Goal: Task Accomplishment & Management: Use online tool/utility

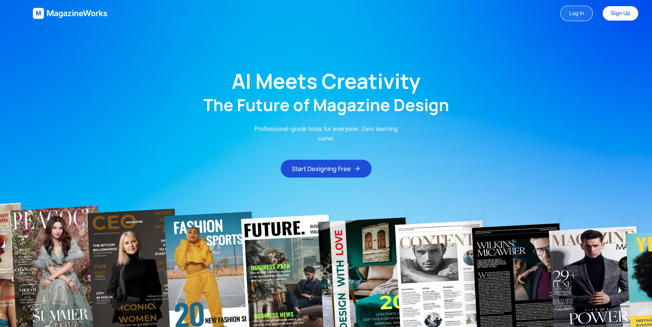
click at [577, 10] on link "Log In" at bounding box center [576, 13] width 33 height 16
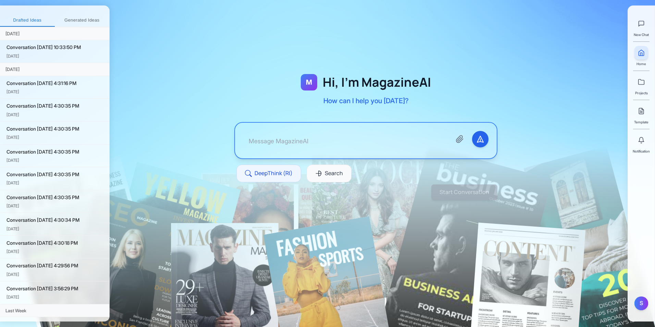
click at [77, 20] on button "Generated Ideas" at bounding box center [82, 20] width 55 height 12
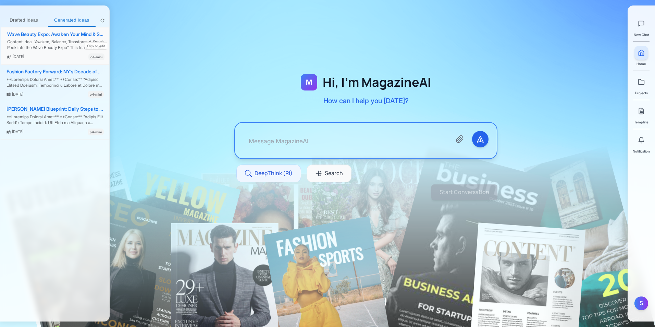
click at [68, 35] on div "Wave Beauty Expo: Awaken Your Mind & Spirit" at bounding box center [55, 35] width 97 height 6
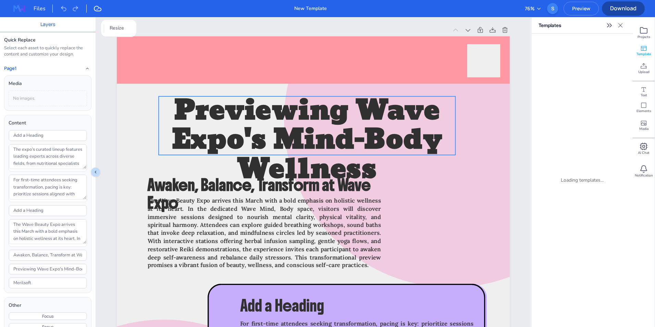
click at [322, 127] on span "Previewing Wave Expo's Mind-Body Wellness" at bounding box center [307, 140] width 271 height 106
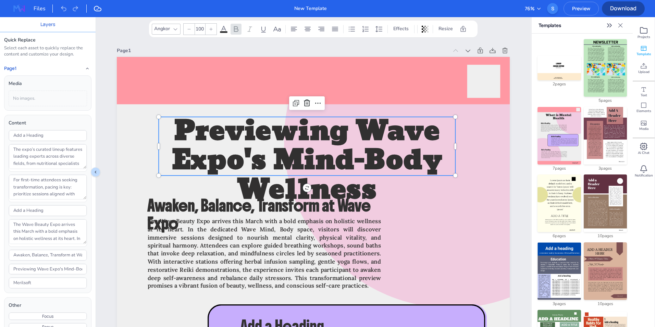
click at [191, 30] on icon at bounding box center [189, 29] width 4 height 4
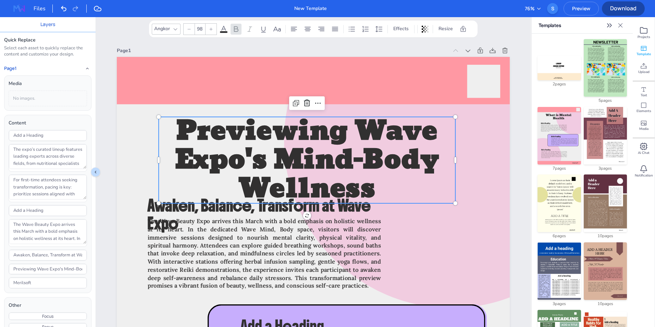
click at [191, 30] on icon at bounding box center [189, 29] width 4 height 4
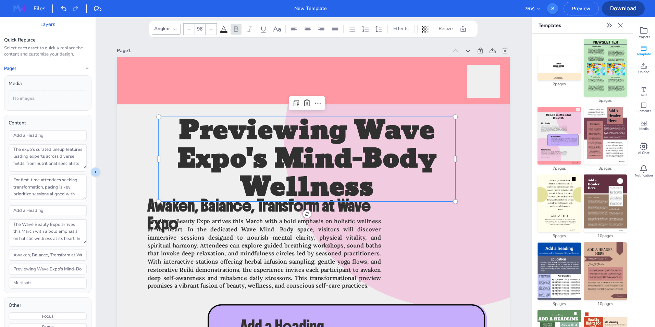
click at [191, 30] on icon at bounding box center [189, 29] width 4 height 4
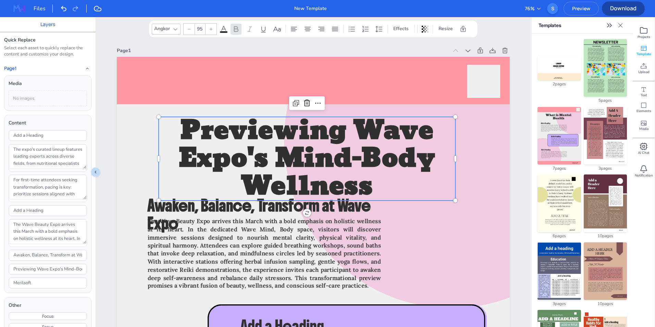
click at [191, 30] on icon at bounding box center [189, 29] width 4 height 4
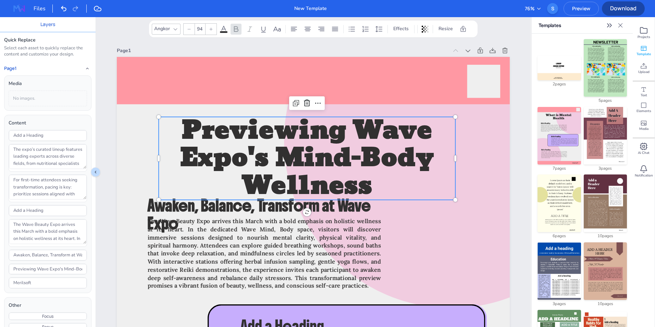
click at [191, 30] on icon at bounding box center [189, 29] width 4 height 4
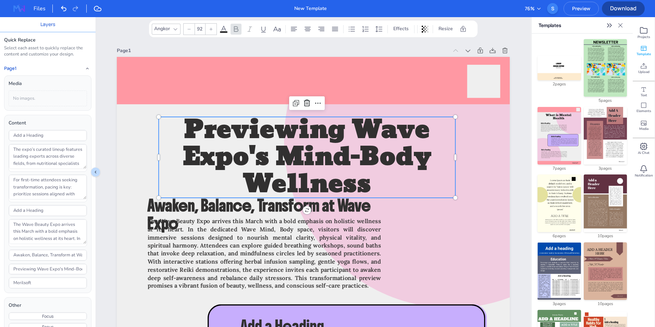
click at [191, 30] on icon at bounding box center [189, 29] width 4 height 4
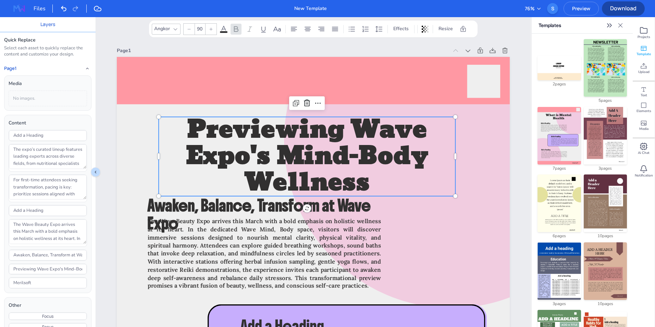
click at [191, 30] on icon at bounding box center [189, 29] width 4 height 4
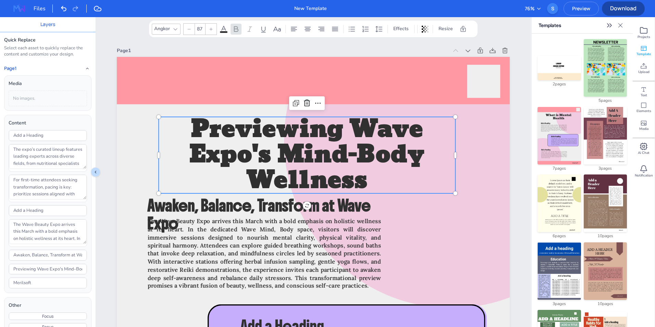
click at [191, 30] on icon at bounding box center [189, 29] width 4 height 4
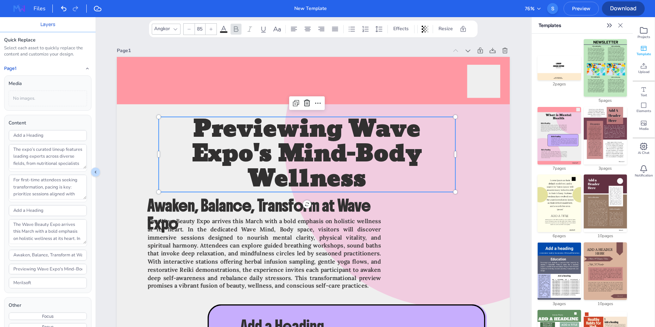
click at [191, 30] on icon at bounding box center [189, 29] width 4 height 4
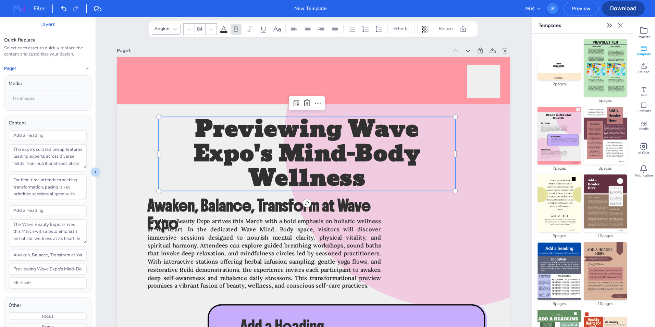
click at [191, 30] on icon at bounding box center [189, 29] width 4 height 4
type input "83"
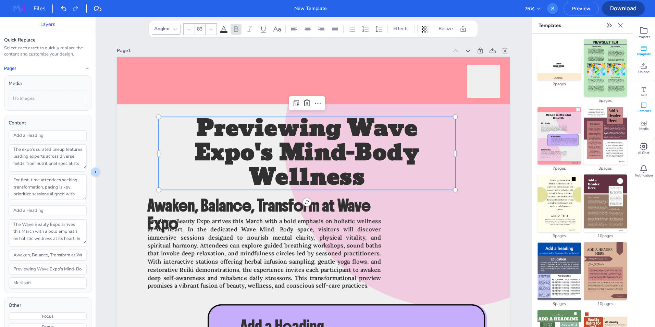
click at [646, 109] on span "Elements" at bounding box center [644, 111] width 15 height 5
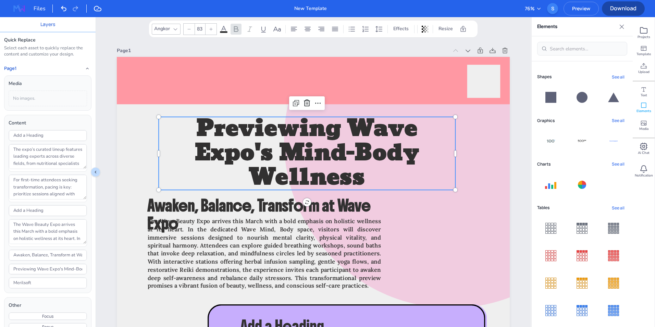
click at [579, 97] on icon at bounding box center [582, 97] width 11 height 11
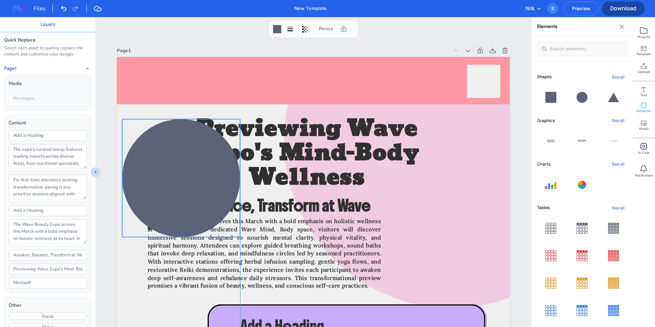
drag, startPoint x: 292, startPoint y: 279, endPoint x: 160, endPoint y: 137, distance: 193.9
click at [160, 137] on div at bounding box center [181, 178] width 118 height 118
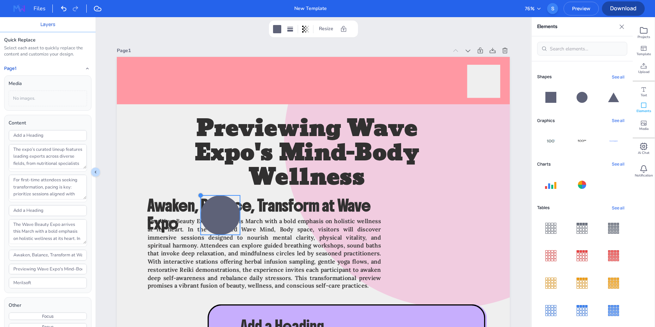
drag, startPoint x: 122, startPoint y: 117, endPoint x: 200, endPoint y: 207, distance: 119.0
click at [200, 207] on div "Merilsoft Previewing Wave Expo's Mind-Body Wellness Awaken, Balance, Transform …" at bounding box center [313, 319] width 393 height 524
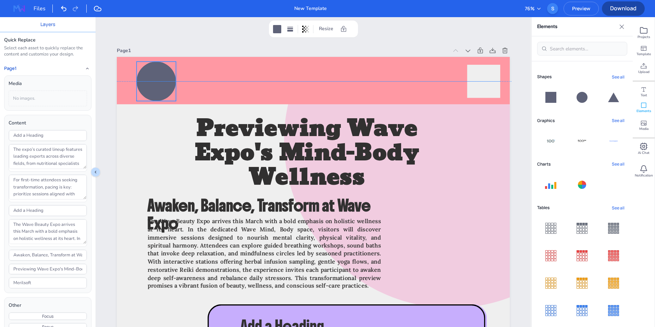
drag, startPoint x: 220, startPoint y: 214, endPoint x: 156, endPoint y: 81, distance: 147.9
click at [156, 81] on div at bounding box center [156, 81] width 39 height 39
click at [159, 77] on div at bounding box center [156, 81] width 39 height 39
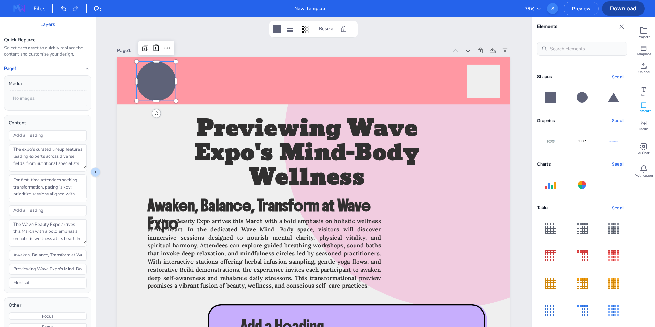
click at [159, 77] on div at bounding box center [156, 81] width 39 height 39
click at [283, 26] on div at bounding box center [283, 29] width 23 height 11
click at [279, 28] on div at bounding box center [277, 29] width 8 height 8
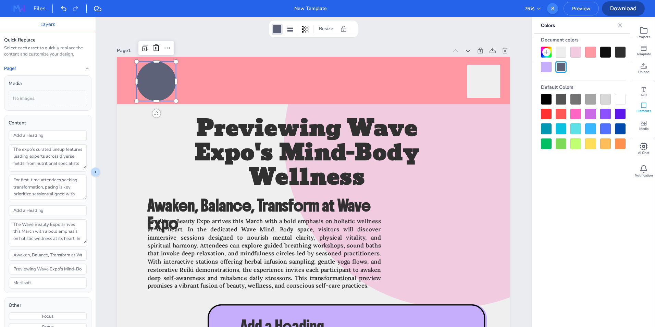
click at [548, 114] on div at bounding box center [546, 114] width 11 height 11
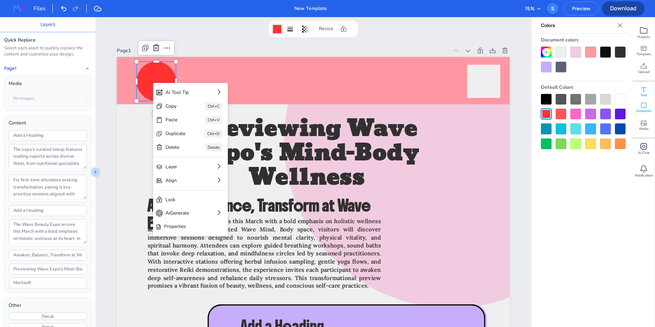
click at [643, 91] on icon at bounding box center [643, 89] width 7 height 7
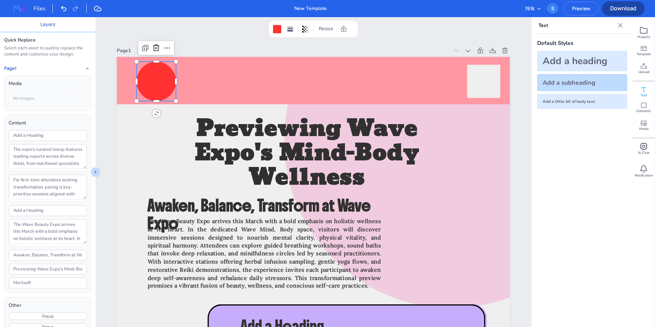
click at [584, 83] on div "Add a subheading" at bounding box center [582, 82] width 90 height 17
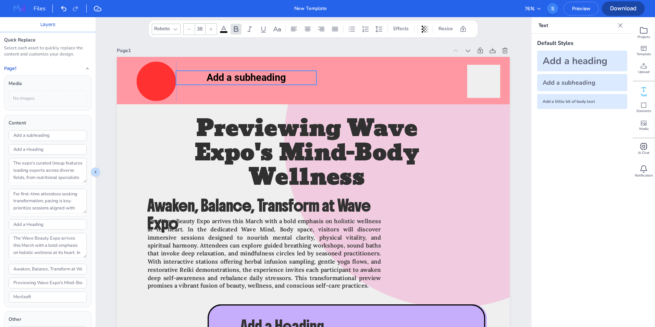
drag, startPoint x: 323, startPoint y: 321, endPoint x: 256, endPoint y: 79, distance: 250.4
click at [256, 79] on span "Add a subheading" at bounding box center [246, 78] width 79 height 12
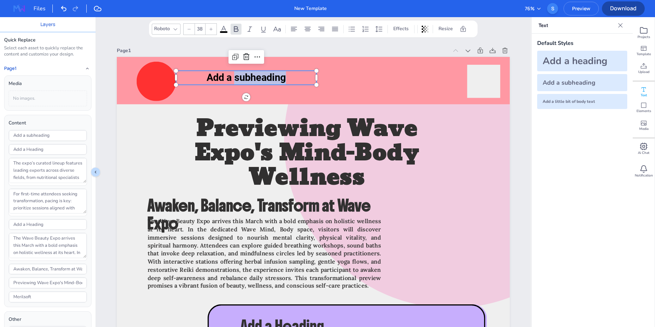
click at [256, 79] on span "Add a subheading" at bounding box center [246, 78] width 79 height 12
type input "One"
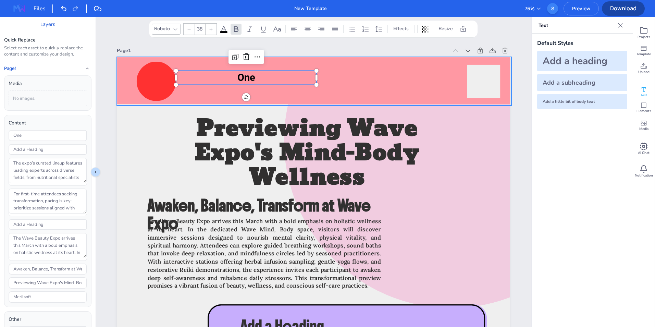
click at [394, 82] on div at bounding box center [314, 81] width 395 height 49
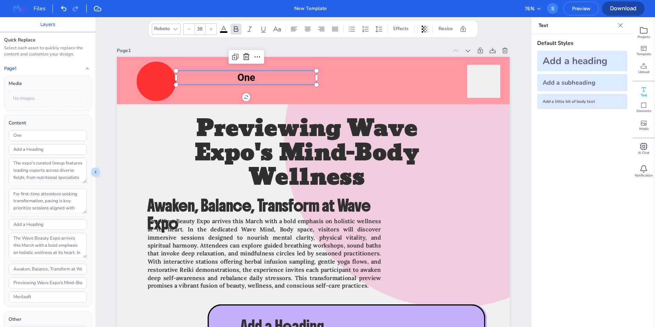
click at [260, 83] on p "One" at bounding box center [246, 78] width 140 height 14
type input "47.4"
drag, startPoint x: 315, startPoint y: 86, endPoint x: 226, endPoint y: 89, distance: 89.2
click at [226, 89] on div "Merilsoft Previewing Wave Expo's Mind-Body Wellness Awaken, Balance, Transform …" at bounding box center [313, 319] width 393 height 524
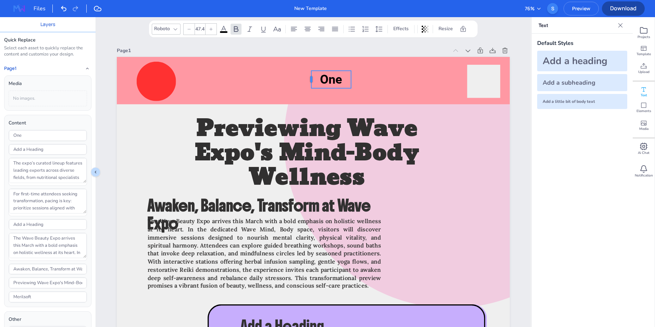
drag, startPoint x: 174, startPoint y: 82, endPoint x: 309, endPoint y: 82, distance: 135.3
click at [309, 82] on div at bounding box center [308, 79] width 5 height 17
drag, startPoint x: 334, startPoint y: 81, endPoint x: 161, endPoint y: 83, distance: 173.4
click at [161, 83] on span "One" at bounding box center [159, 81] width 22 height 14
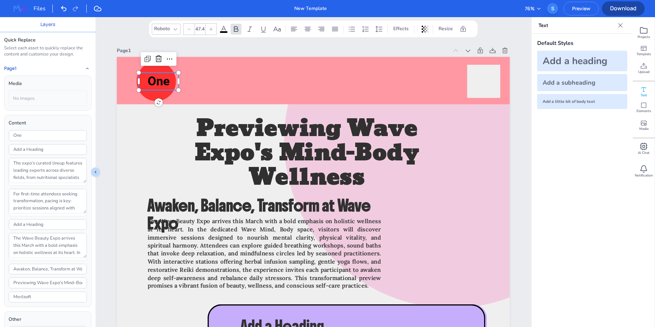
click at [161, 83] on span "One" at bounding box center [159, 81] width 22 height 14
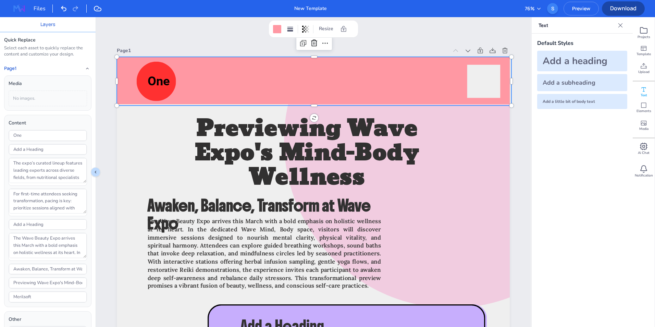
click at [234, 86] on div at bounding box center [314, 81] width 395 height 49
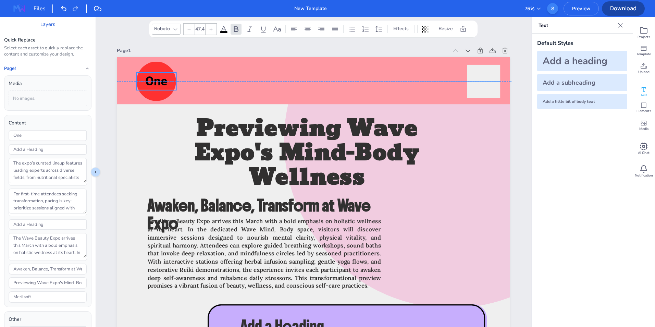
click at [155, 82] on span "One" at bounding box center [156, 81] width 22 height 14
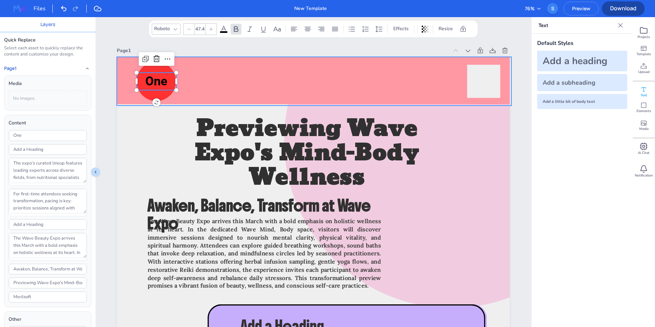
click at [258, 80] on div at bounding box center [314, 81] width 395 height 49
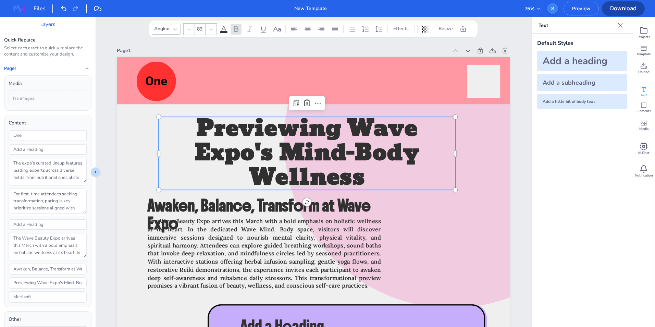
click at [383, 149] on span "Previewing Wave Expo's Mind-Body Wellness" at bounding box center [307, 153] width 224 height 88
click at [201, 30] on input "83" at bounding box center [200, 29] width 10 height 11
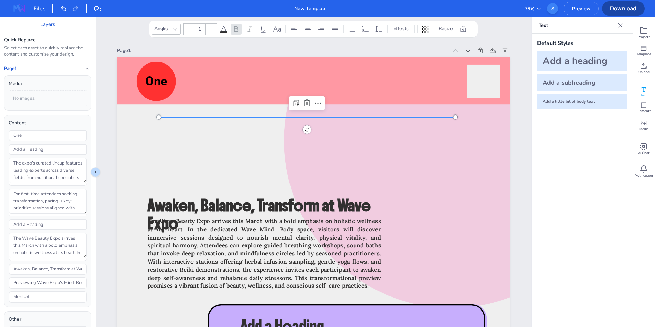
click at [201, 30] on input "1" at bounding box center [200, 29] width 10 height 11
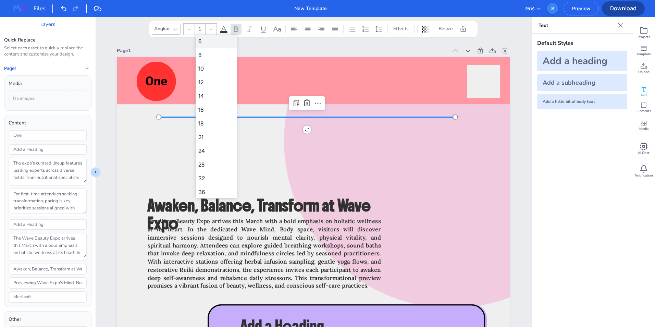
click at [202, 39] on div "6" at bounding box center [216, 41] width 36 height 9
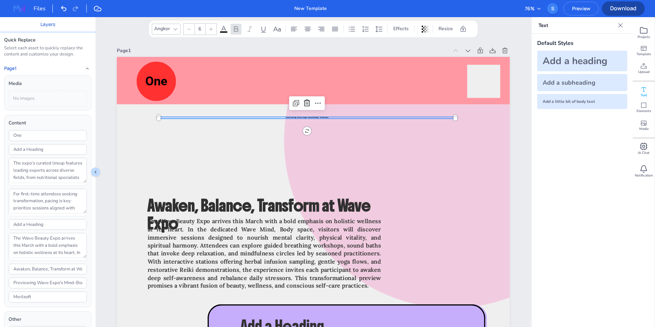
click at [205, 28] on input "6" at bounding box center [200, 29] width 10 height 11
type input "1"
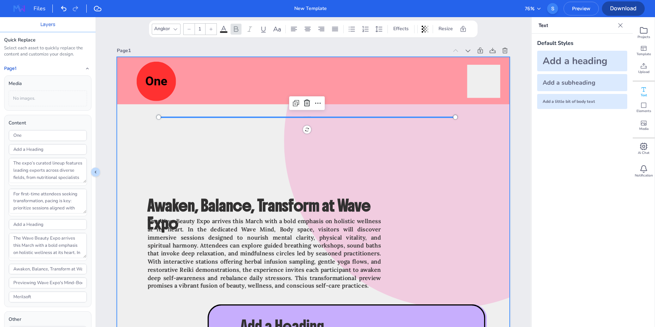
click at [208, 126] on div at bounding box center [313, 319] width 393 height 524
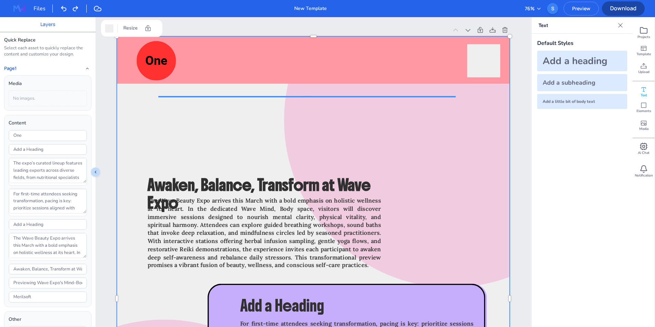
click at [306, 96] on div "Merilsoft Previewing Wave Expo's Mind-Body Wellness Awaken, Balance, Transform …" at bounding box center [313, 298] width 393 height 524
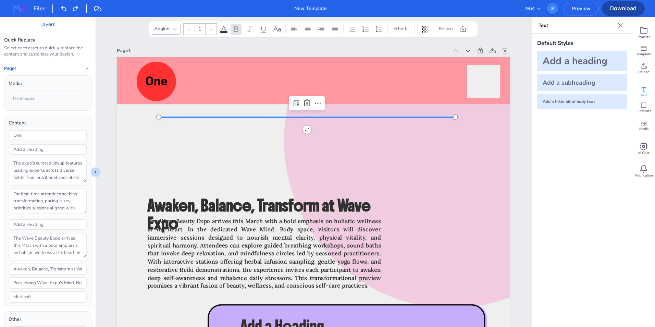
type input "10"
click at [324, 155] on div at bounding box center [451, 141] width 334 height 334
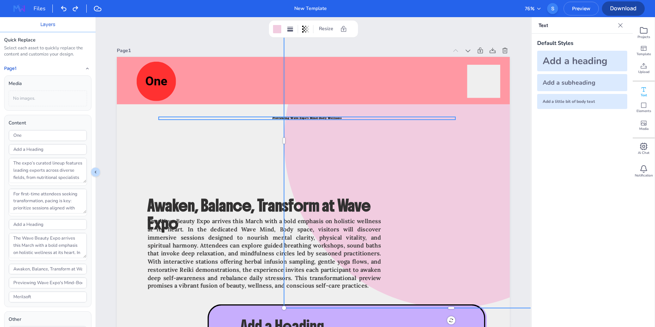
click at [304, 118] on span "Previewing Wave Expo's Mind-Body Wellness" at bounding box center [307, 118] width 70 height 5
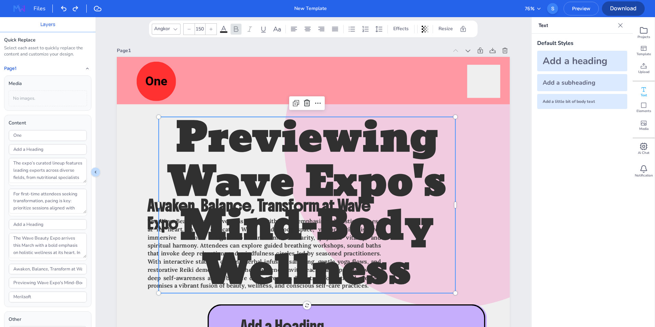
click at [201, 32] on input "150" at bounding box center [200, 29] width 10 height 11
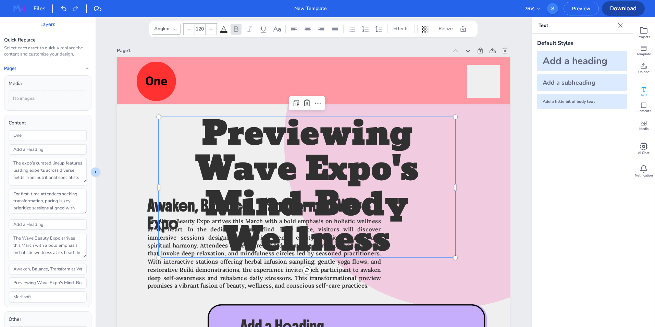
click at [201, 32] on input "120" at bounding box center [200, 29] width 10 height 11
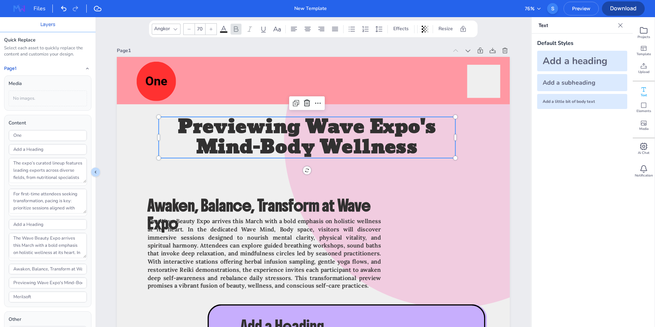
type input "70"
click at [223, 29] on icon at bounding box center [224, 29] width 6 height 7
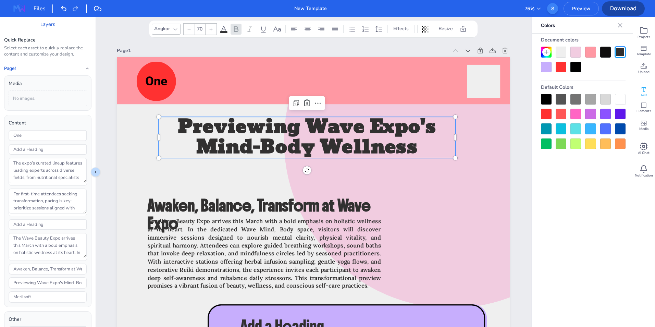
click at [607, 128] on div at bounding box center [605, 128] width 11 height 11
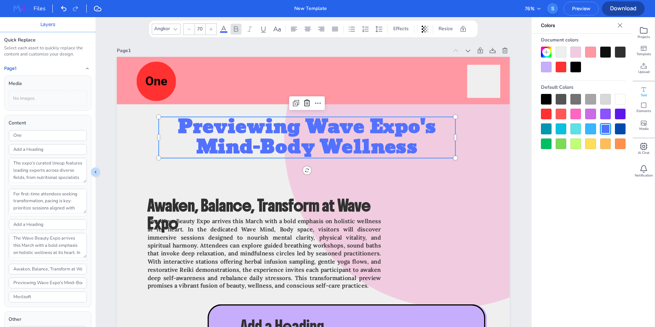
click at [622, 132] on div at bounding box center [620, 128] width 11 height 11
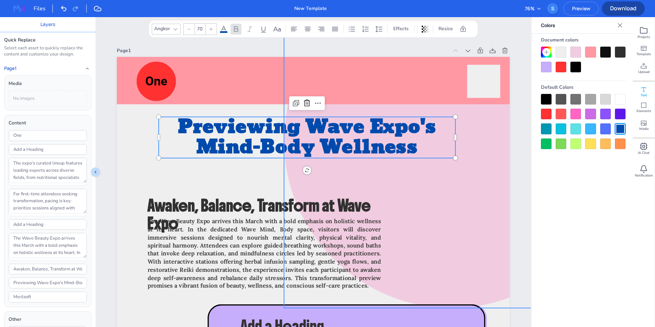
click at [474, 164] on div at bounding box center [451, 141] width 334 height 334
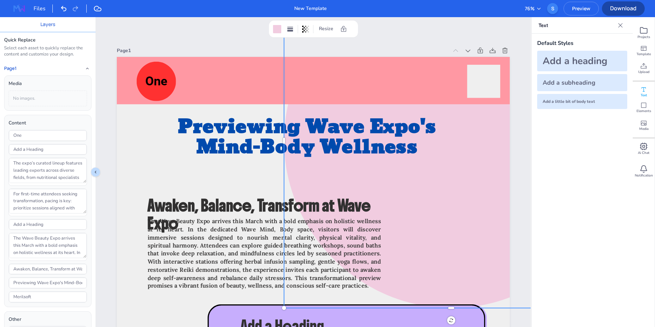
click at [624, 7] on span "Download" at bounding box center [623, 8] width 43 height 8
